Goal: Task Accomplishment & Management: Manage account settings

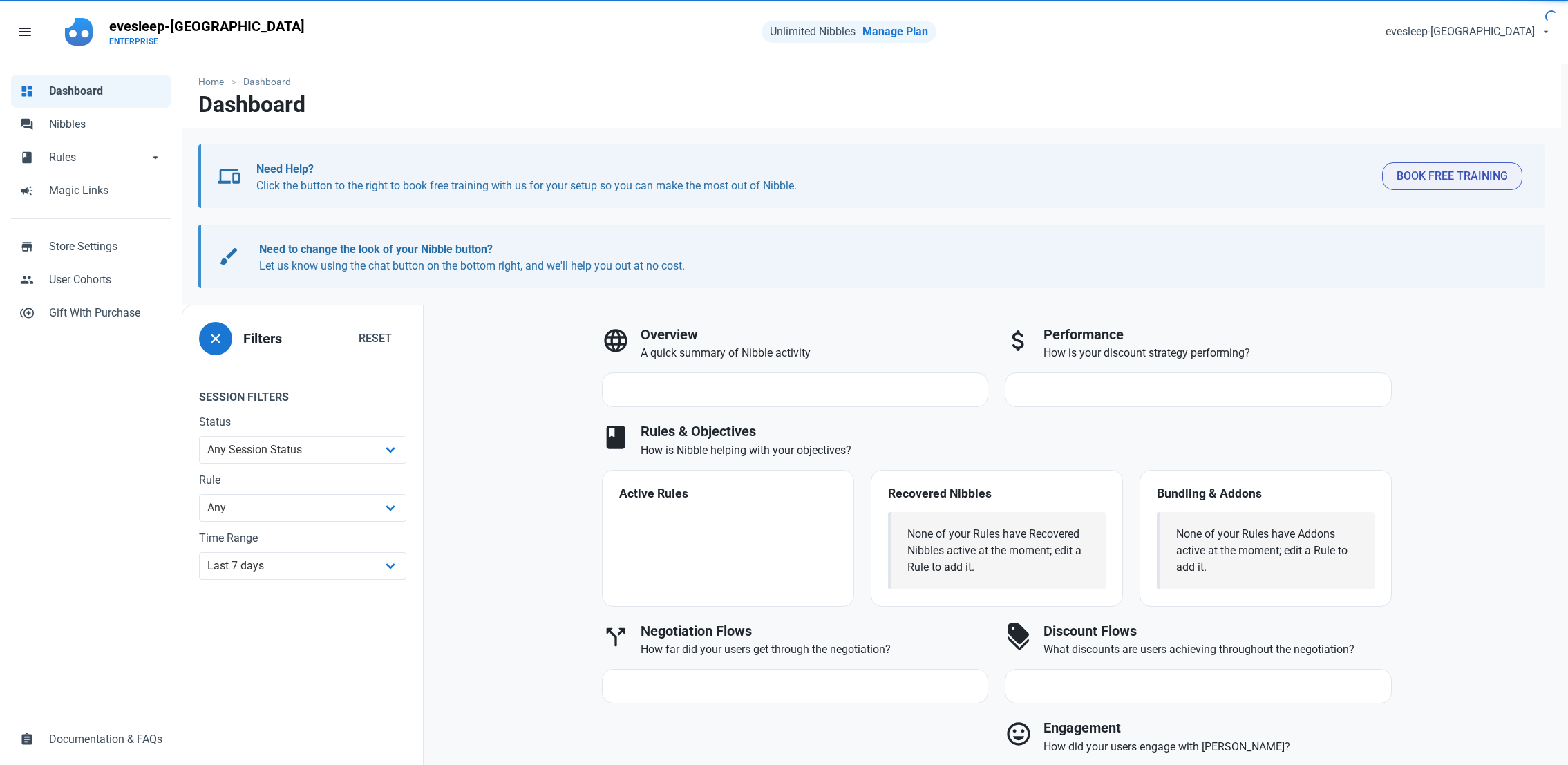
select select "7d"
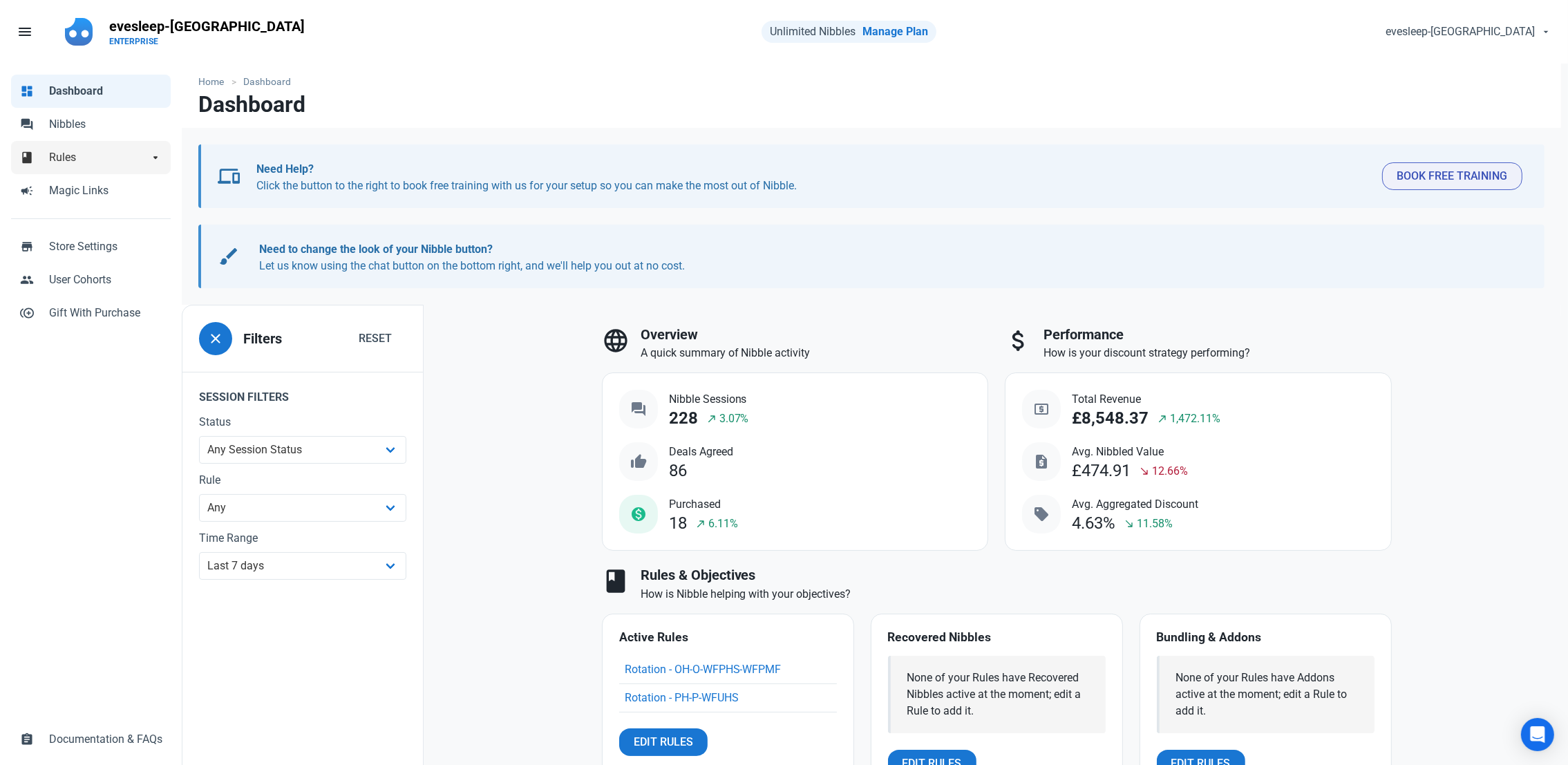
click at [74, 150] on span "Rules" at bounding box center [98, 157] width 99 height 16
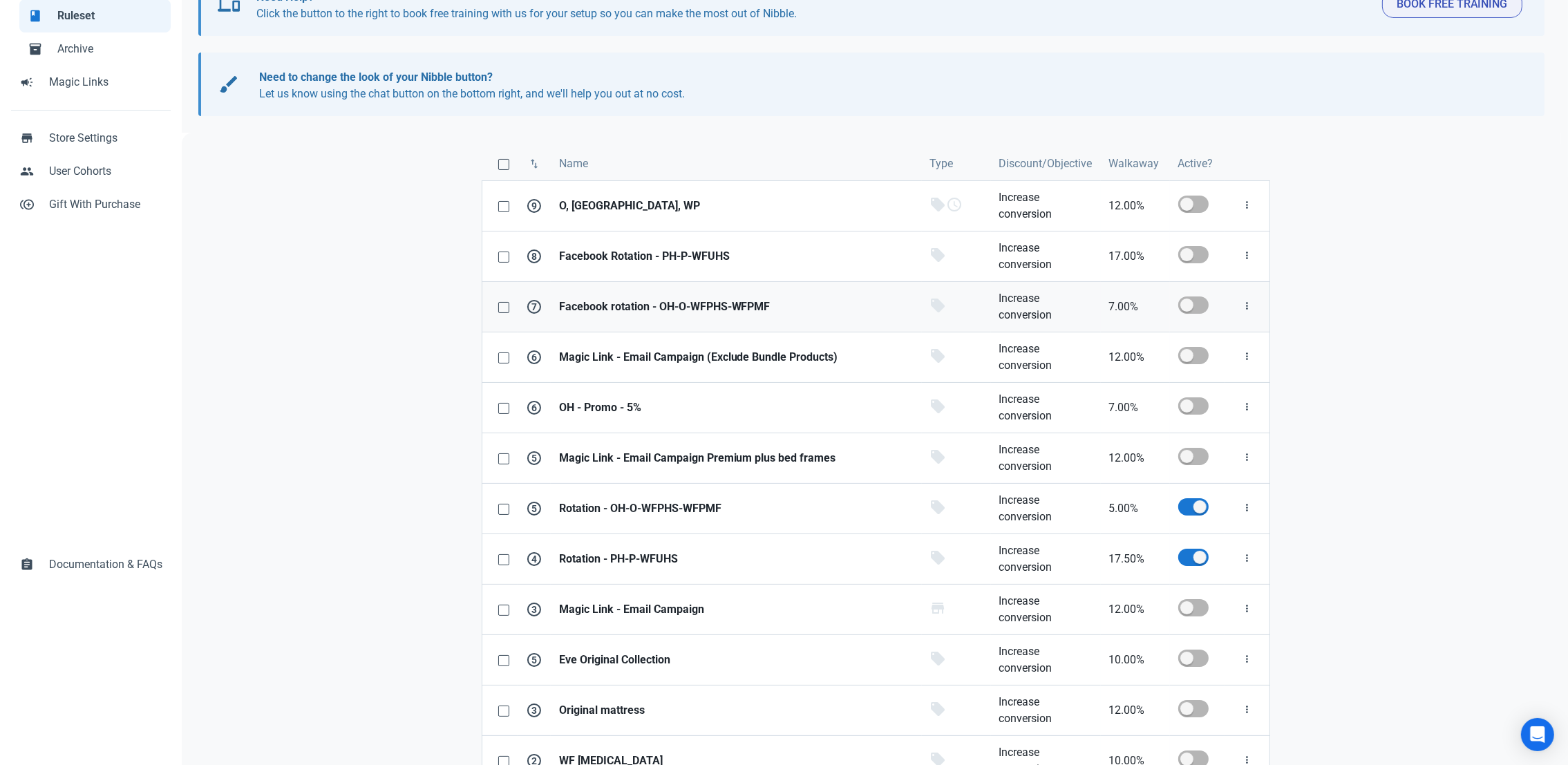
scroll to position [216, 0]
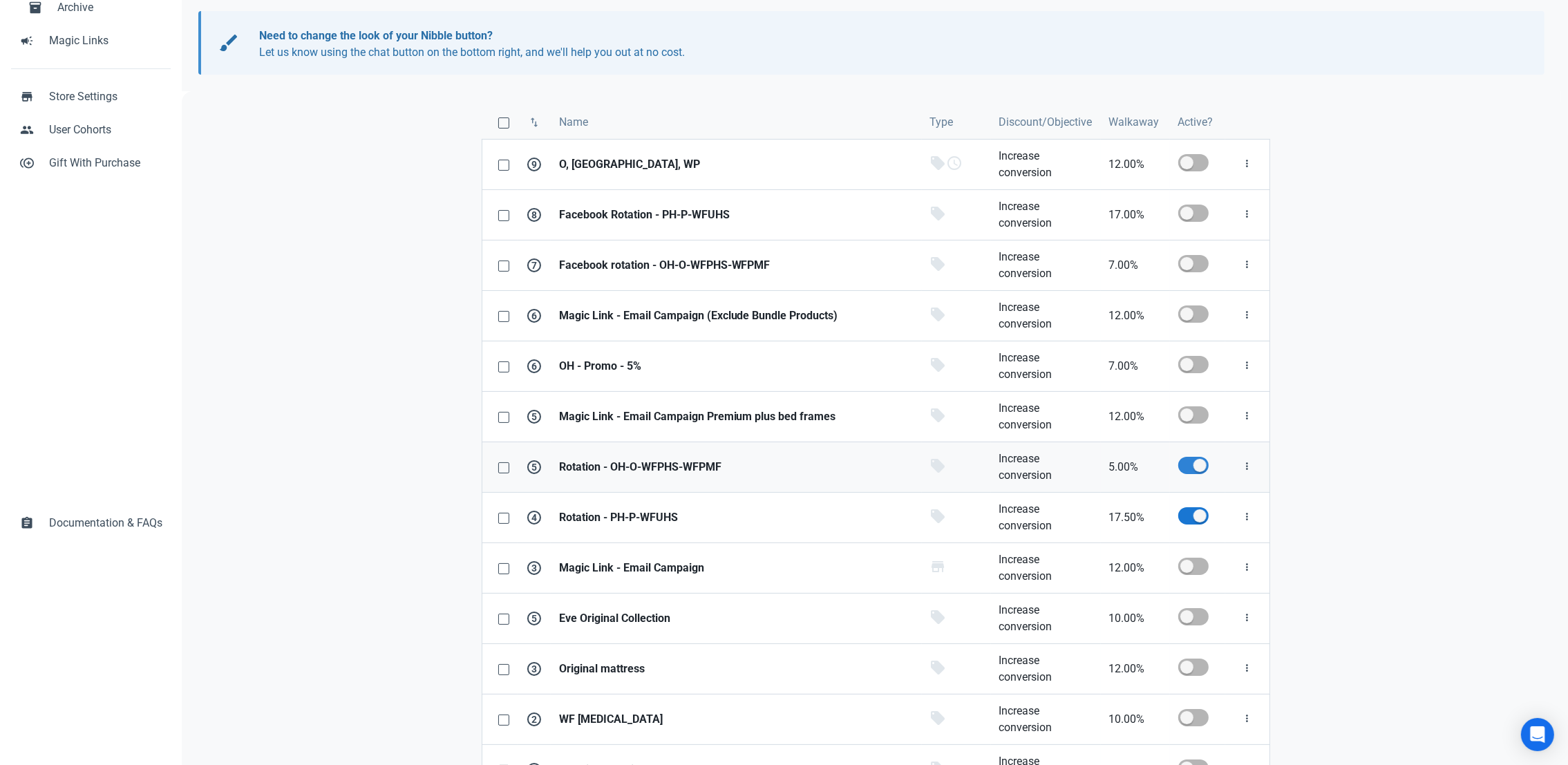
click at [1187, 469] on span at bounding box center [1193, 465] width 30 height 17
click at [1187, 469] on input "checkbox" at bounding box center [1183, 465] width 9 height 9
checkbox input "false"
click at [1190, 538] on td at bounding box center [1197, 517] width 55 height 50
click at [1191, 515] on span at bounding box center [1193, 515] width 30 height 17
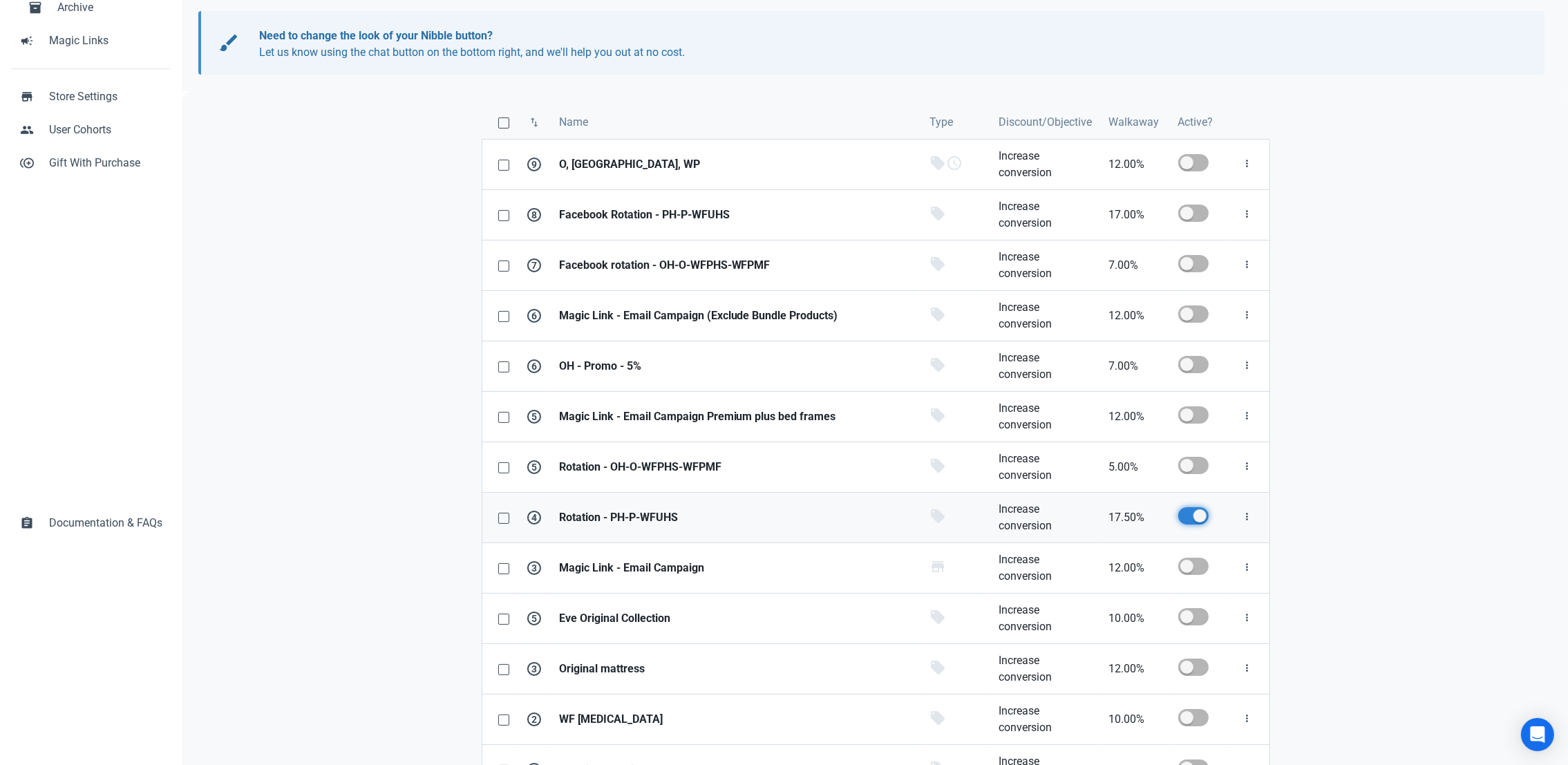
click at [1187, 515] on input "checkbox" at bounding box center [1183, 515] width 9 height 9
checkbox input "false"
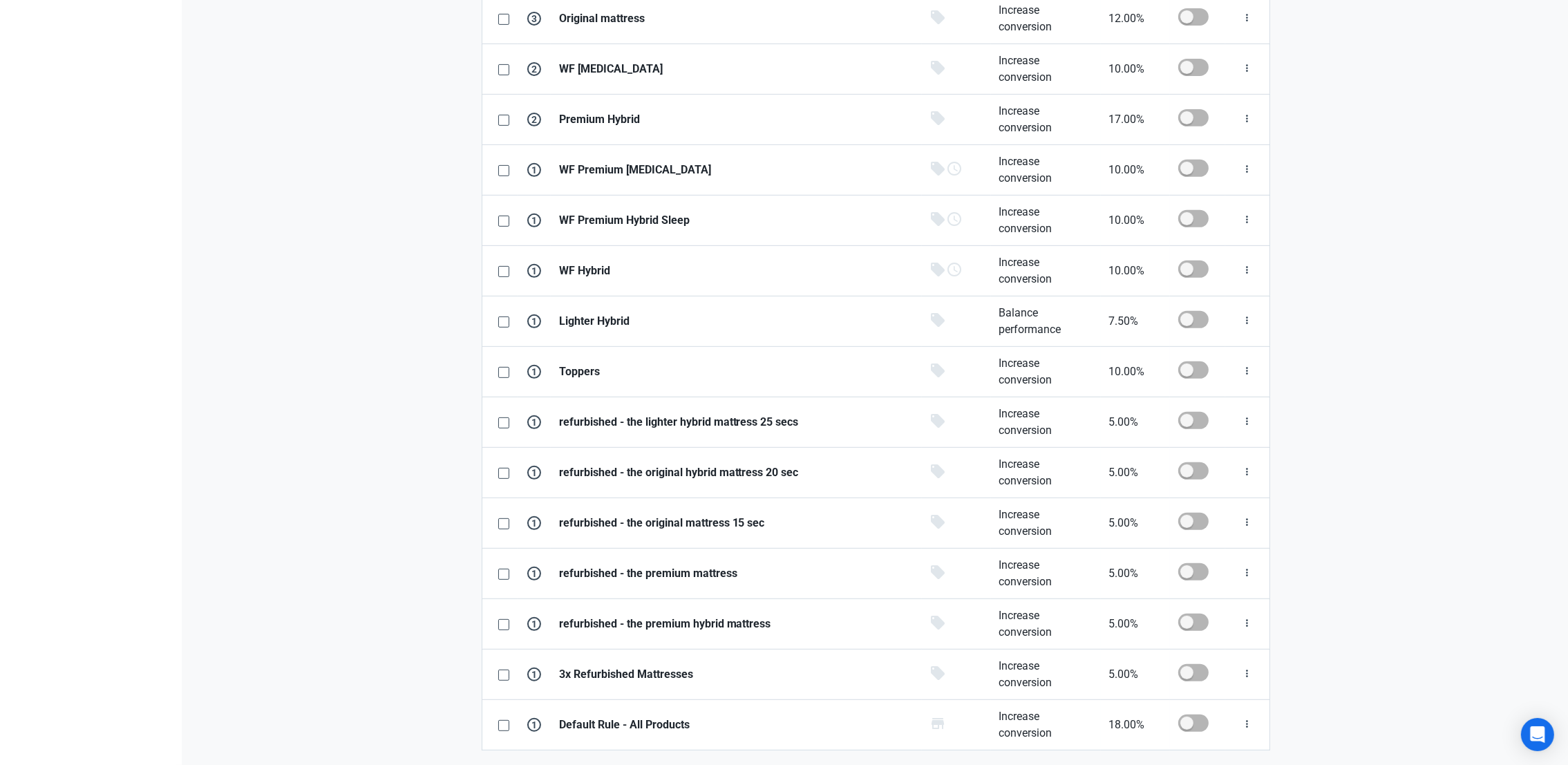
scroll to position [0, 0]
